Goal: Find specific page/section: Find specific page/section

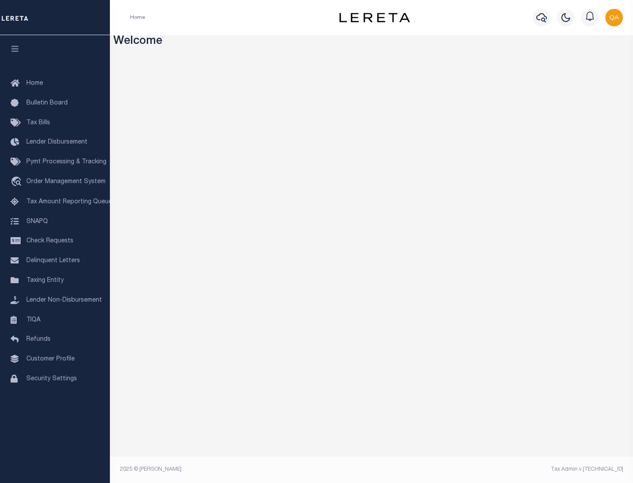
click at [55, 241] on span "Check Requests" at bounding box center [49, 241] width 47 height 6
select select "50"
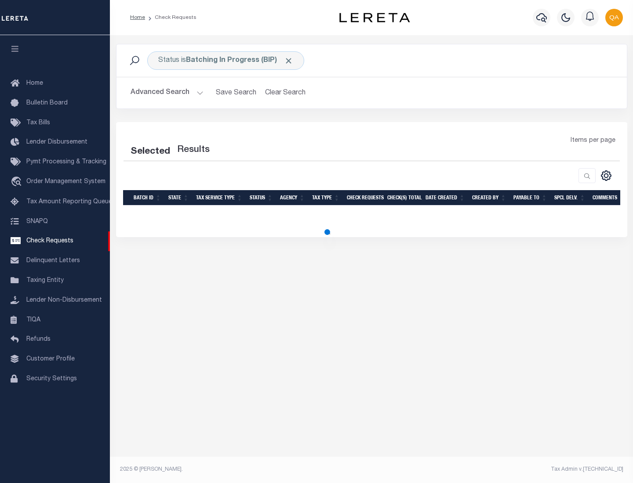
select select "50"
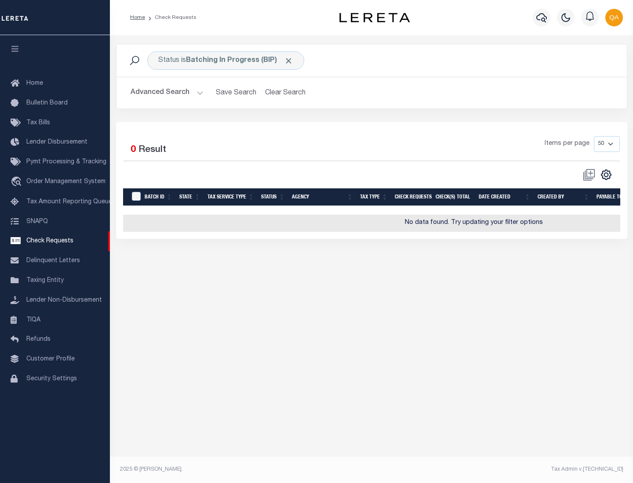
click at [289, 61] on span "Click to Remove" at bounding box center [288, 60] width 9 height 9
